Goal: Task Accomplishment & Management: Manage account settings

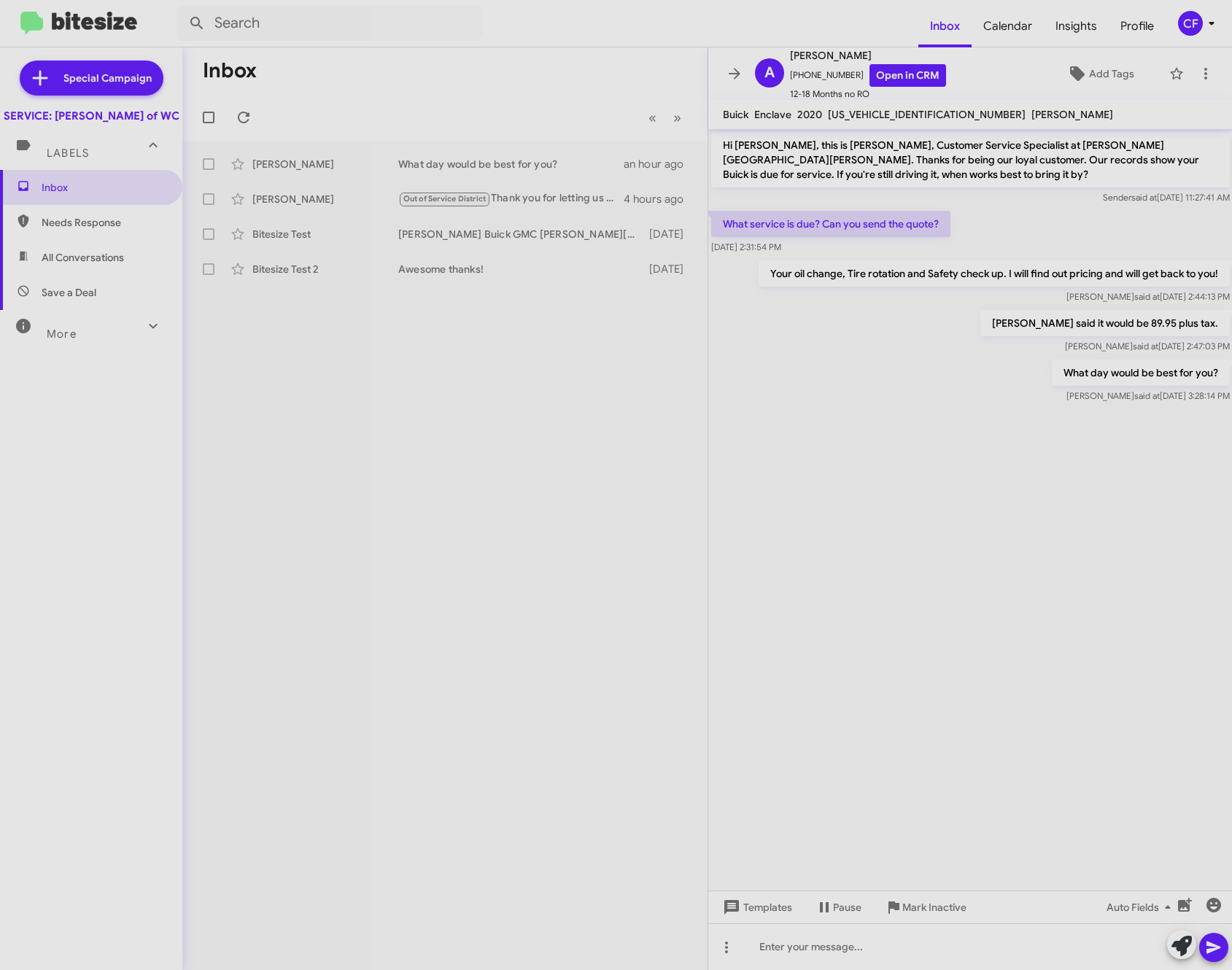
click at [402, 372] on div "Inbox « Previous » Next [PERSON_NAME] What day would be best for you? an hour a…" at bounding box center [444, 508] width 525 height 923
click at [95, 161] on div "Labels" at bounding box center [77, 147] width 129 height 27
click at [92, 154] on div "Labels" at bounding box center [77, 141] width 129 height 27
click at [66, 226] on span "Needs Response" at bounding box center [91, 223] width 182 height 35
type input "in:needs-response"
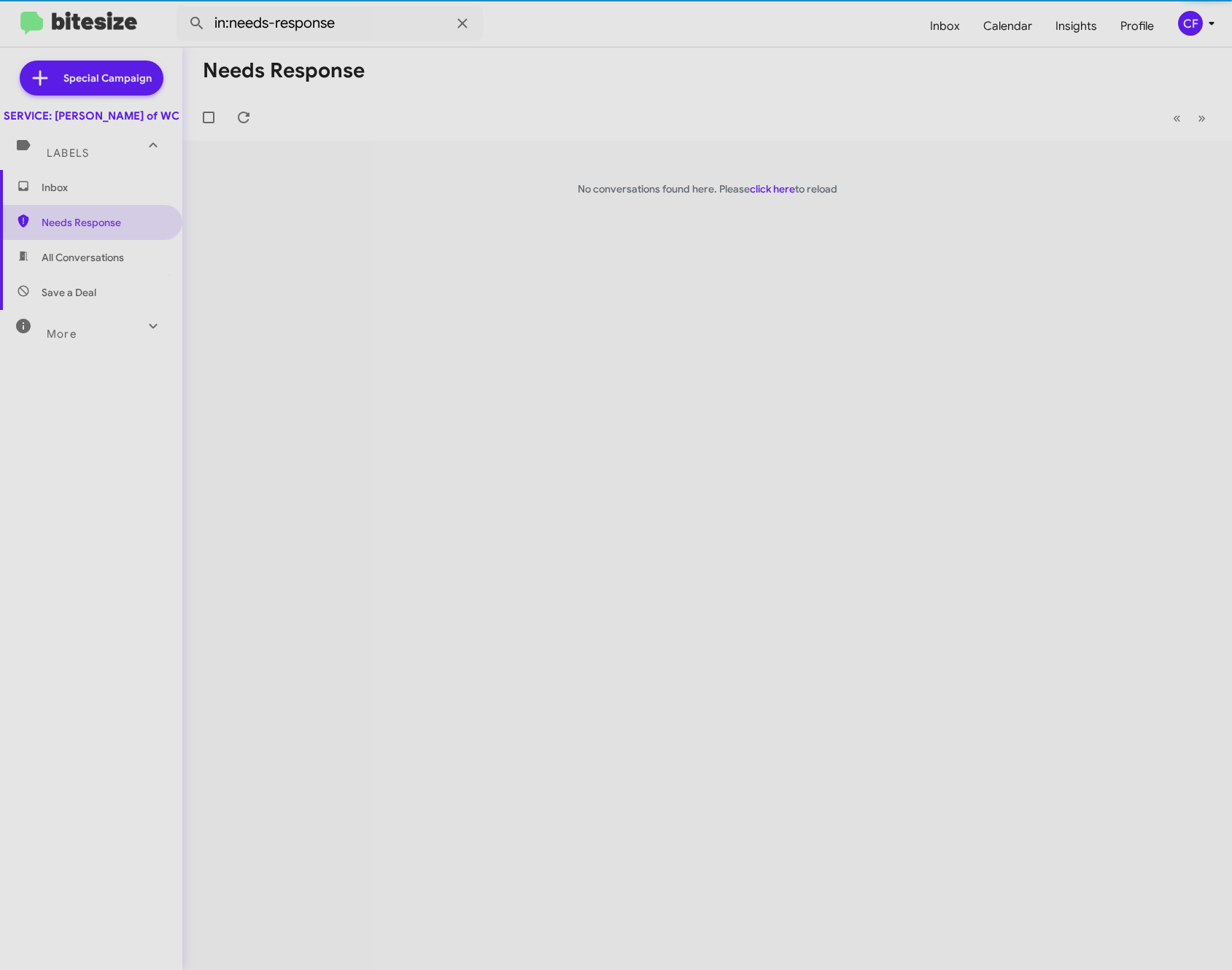
click at [78, 195] on span "Inbox" at bounding box center [104, 187] width 124 height 15
